Goal: Task Accomplishment & Management: Use online tool/utility

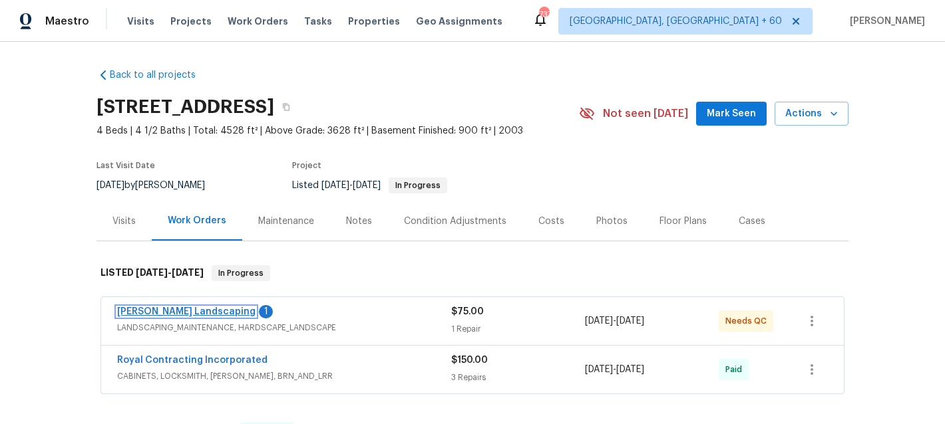
click at [200, 309] on link "[PERSON_NAME] Landscaping" at bounding box center [186, 311] width 138 height 9
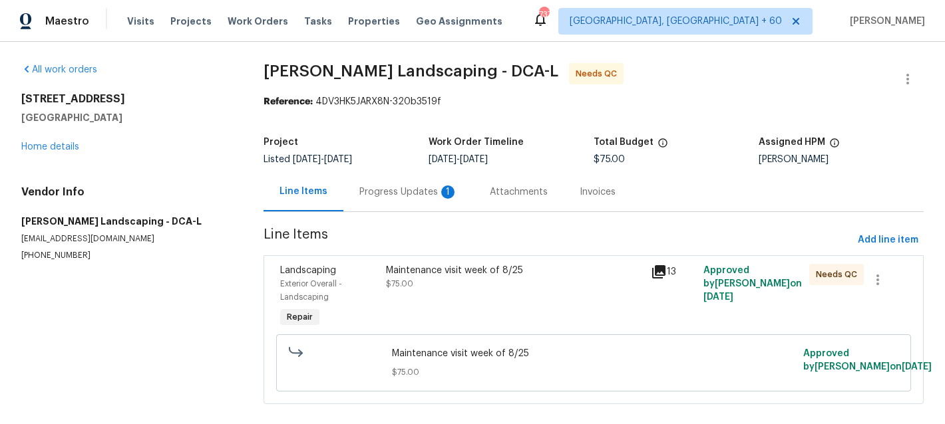
click at [413, 190] on div "Progress Updates 1" at bounding box center [408, 192] width 98 height 13
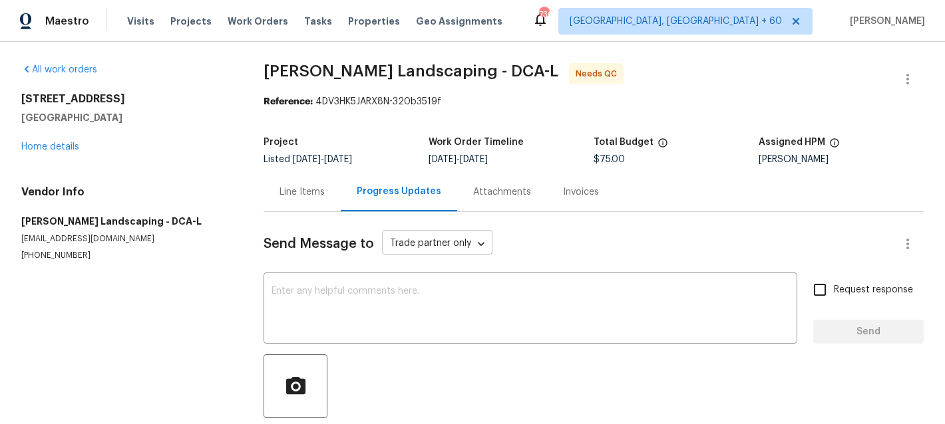
scroll to position [122, 0]
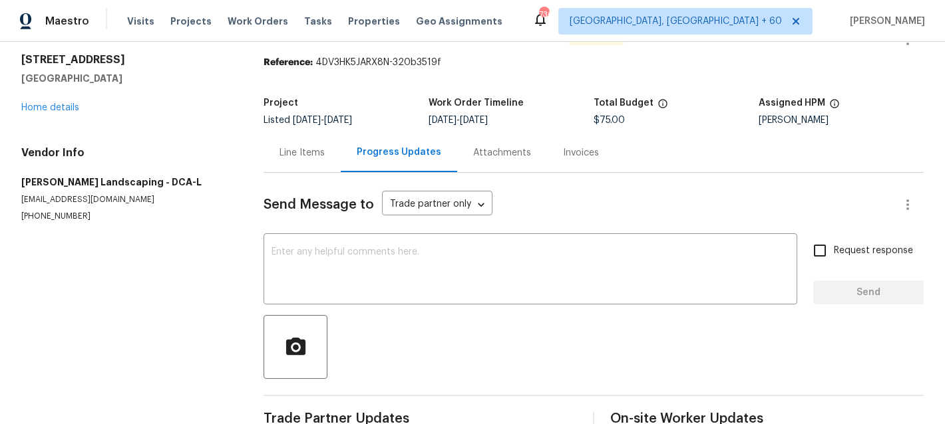
click at [314, 171] on div "Line Items" at bounding box center [301, 152] width 77 height 39
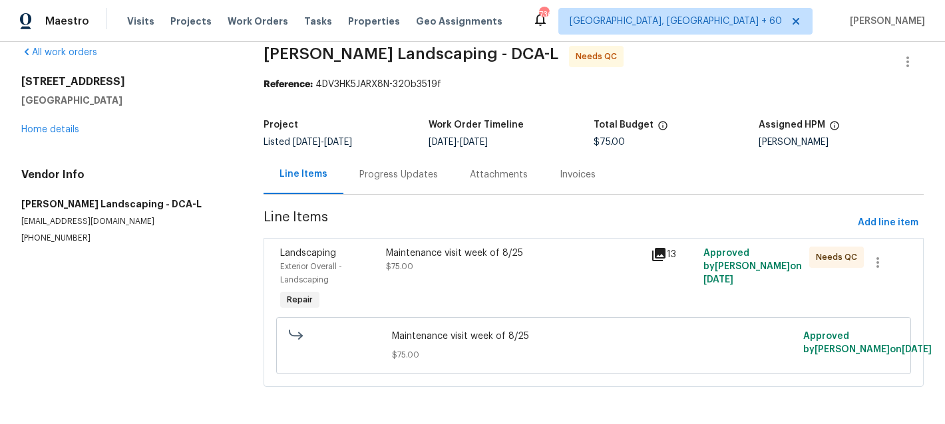
click at [811, 273] on div "Needs QC" at bounding box center [831, 280] width 53 height 74
click at [613, 256] on div "Maintenance visit week of 8/25" at bounding box center [514, 253] width 257 height 13
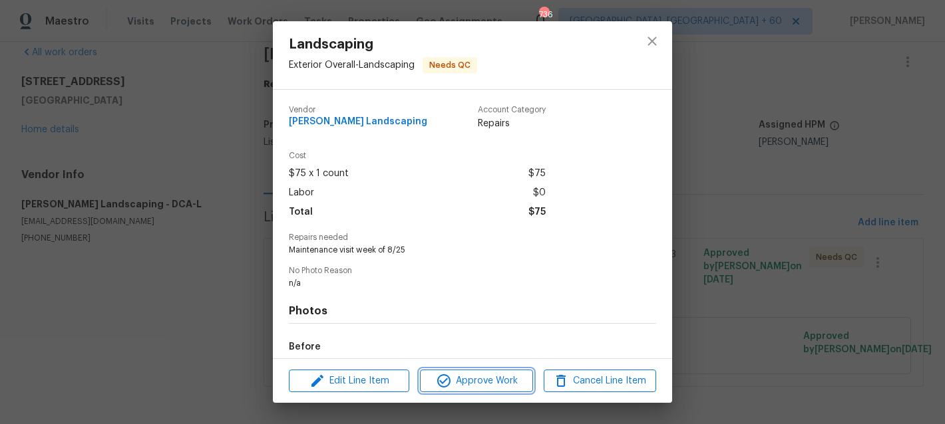
click at [448, 378] on icon "button" at bounding box center [443, 380] width 13 height 13
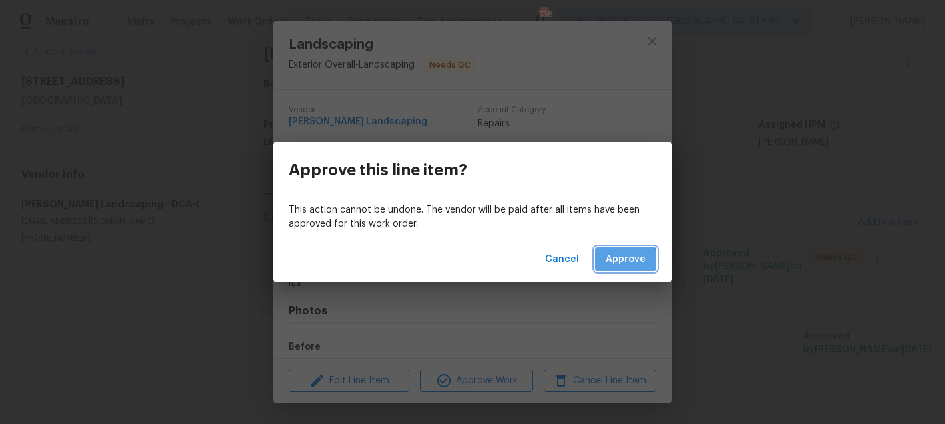
click at [613, 261] on span "Approve" at bounding box center [625, 259] width 40 height 17
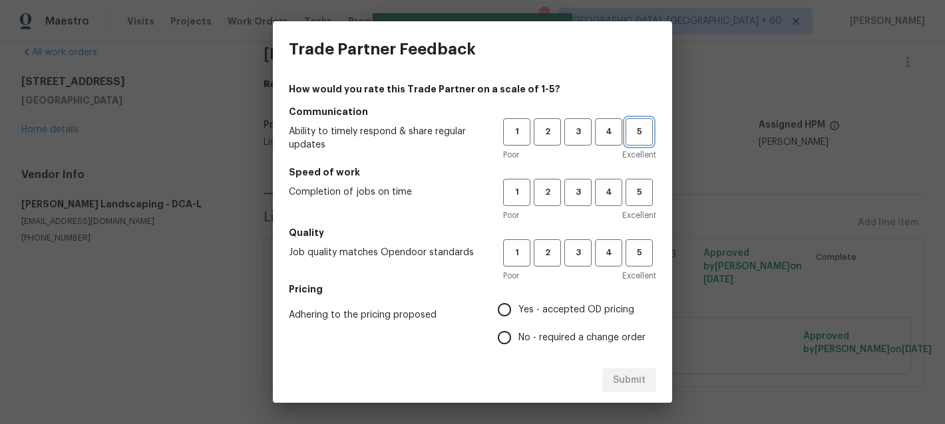
click at [642, 144] on button "5" at bounding box center [638, 131] width 27 height 27
click at [643, 192] on span "5" at bounding box center [639, 192] width 25 height 15
click at [639, 244] on button "5" at bounding box center [638, 252] width 27 height 27
click at [584, 305] on span "Yes - accepted OD pricing" at bounding box center [576, 310] width 116 height 14
click at [518, 305] on input "Yes - accepted OD pricing" at bounding box center [504, 310] width 28 height 28
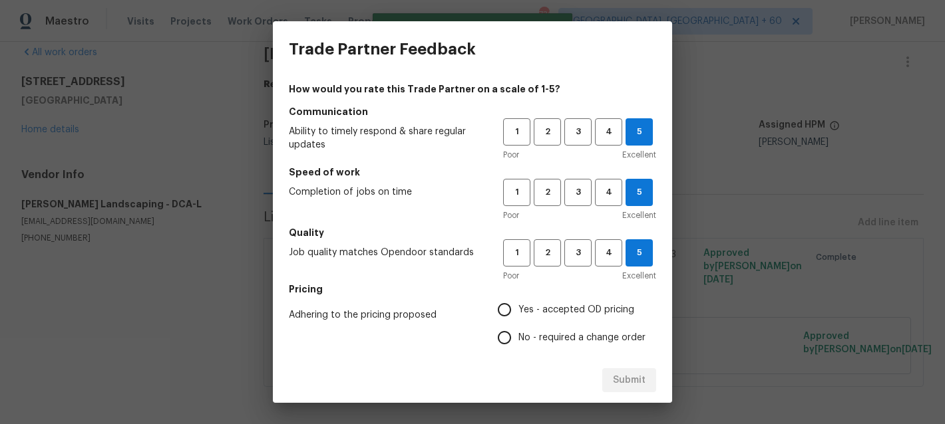
radio input "true"
click at [627, 387] on div "Submit" at bounding box center [472, 381] width 399 height 46
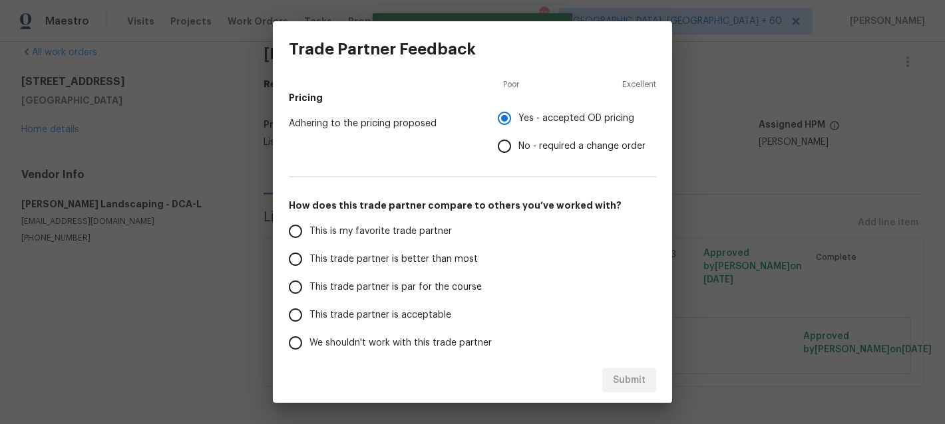
scroll to position [251, 0]
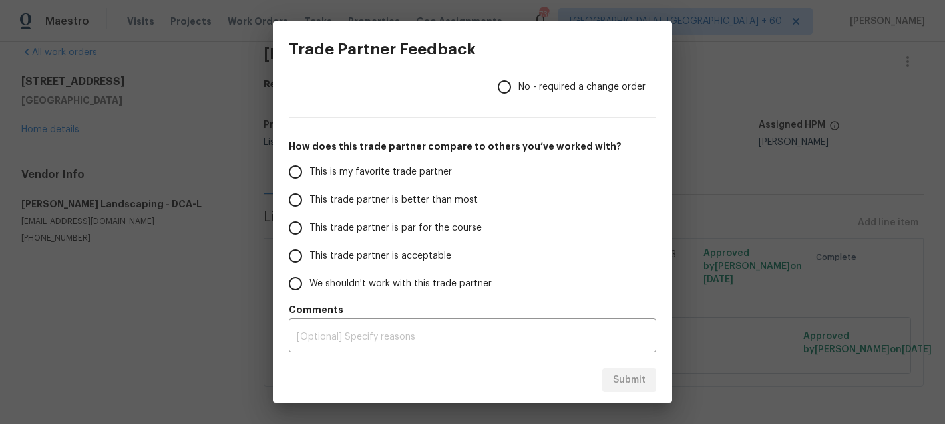
click at [372, 198] on span "This trade partner is better than most" at bounding box center [393, 201] width 168 height 14
click at [309, 198] on input "This trade partner is better than most" at bounding box center [295, 200] width 28 height 28
click at [627, 394] on div "Submit" at bounding box center [472, 381] width 399 height 46
click at [627, 385] on span "Submit" at bounding box center [629, 380] width 33 height 17
radio input "true"
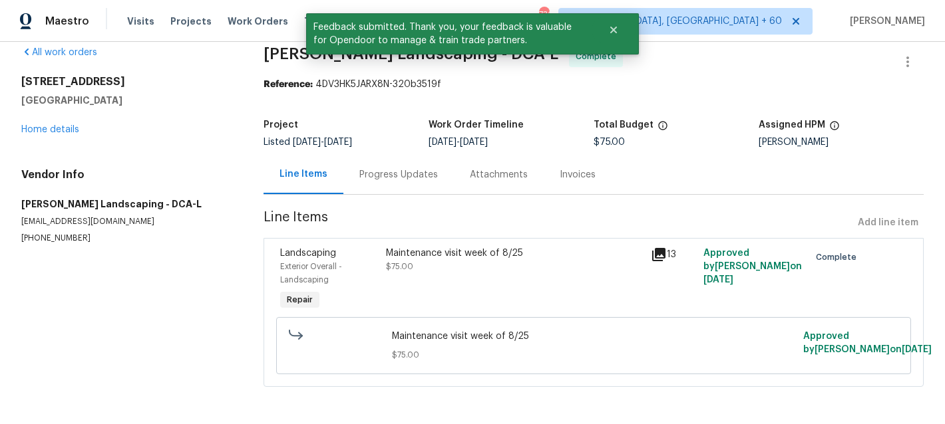
scroll to position [0, 0]
